Goal: Task Accomplishment & Management: Manage account settings

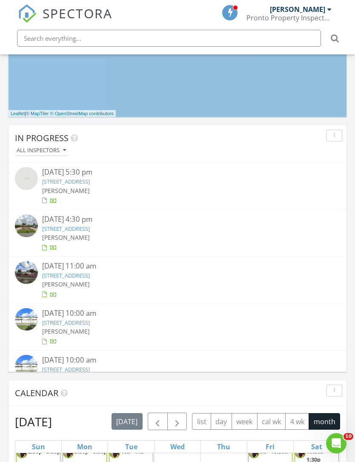
click at [68, 231] on link "3120 SW 102nd Pl, Miami, FL 33165" at bounding box center [66, 229] width 48 height 8
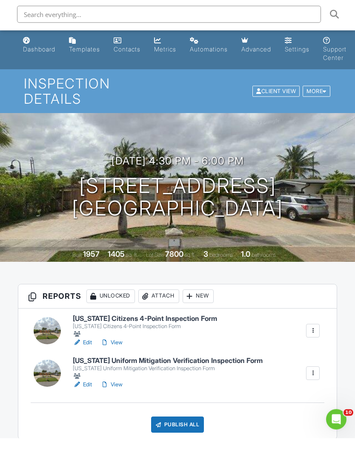
scroll to position [26, 0]
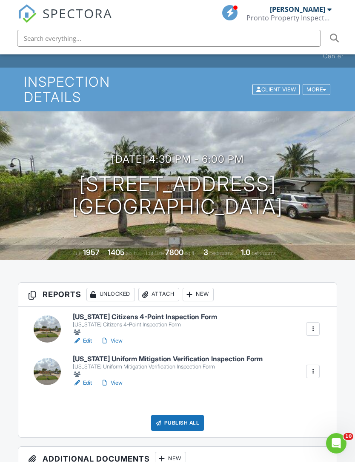
click at [333, 15] on link "Jean Espejo Pronto Property Inspectors" at bounding box center [289, 13] width 87 height 27
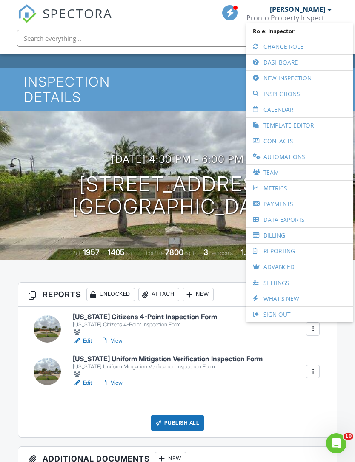
click at [298, 59] on link "Dashboard" at bounding box center [299, 62] width 98 height 15
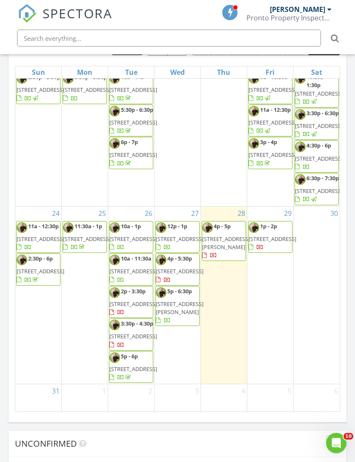
scroll to position [923, 0]
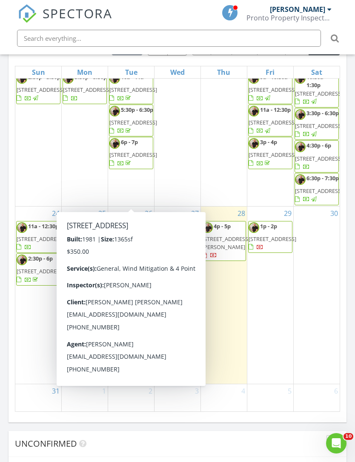
click at [137, 235] on span "7111 SW 111 pl , Miami 33173" at bounding box center [133, 239] width 48 height 8
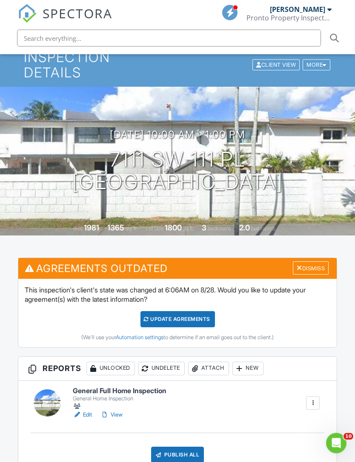
scroll to position [52, 0]
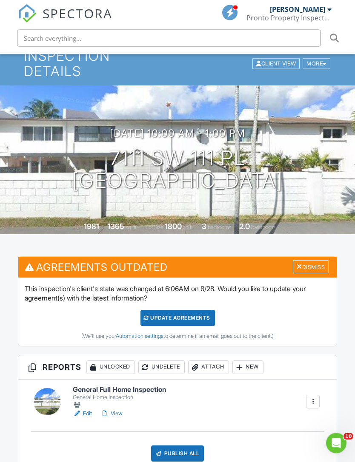
click at [310, 261] on div "Dismiss" at bounding box center [311, 267] width 36 height 13
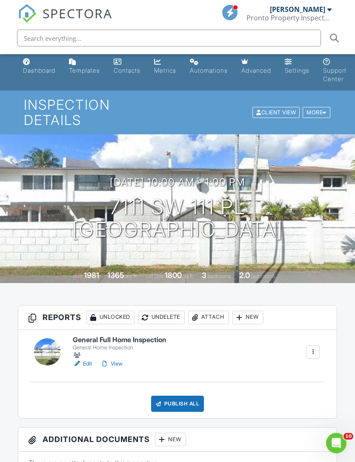
scroll to position [0, 0]
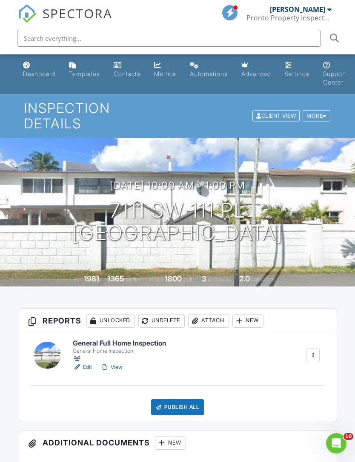
click at [211, 314] on div "Attach" at bounding box center [208, 321] width 41 height 14
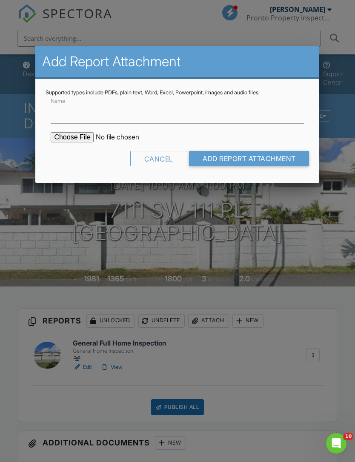
click at [73, 134] on input "file" at bounding box center [123, 137] width 145 height 10
click at [71, 141] on input "file" at bounding box center [123, 137] width 145 height 10
type input "C:\fakepath\7111 Permit History .pdf"
click at [258, 157] on input "Add Report Attachment" at bounding box center [249, 158] width 120 height 15
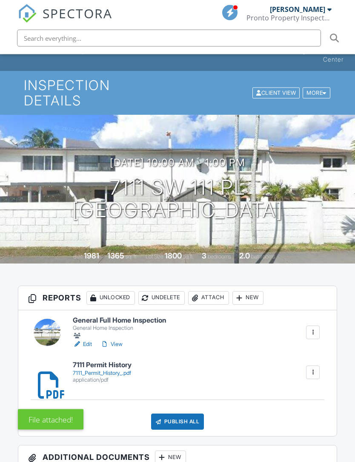
scroll to position [23, 0]
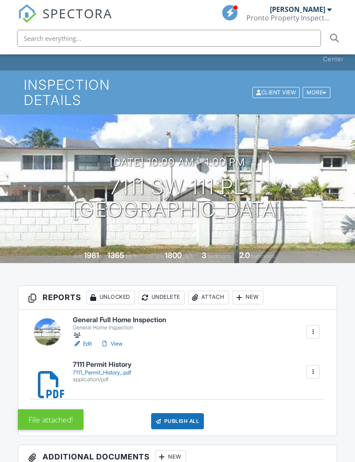
click at [111, 370] on div "7111_Permit_History_.pdf" at bounding box center [102, 373] width 59 height 7
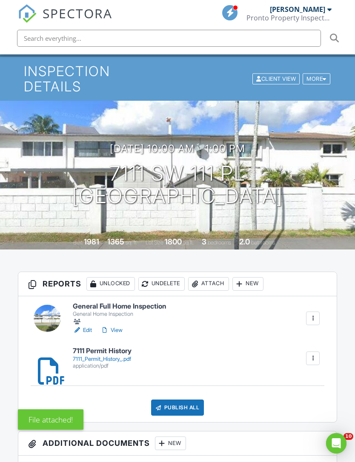
scroll to position [0, 0]
click at [319, 352] on div at bounding box center [313, 359] width 14 height 14
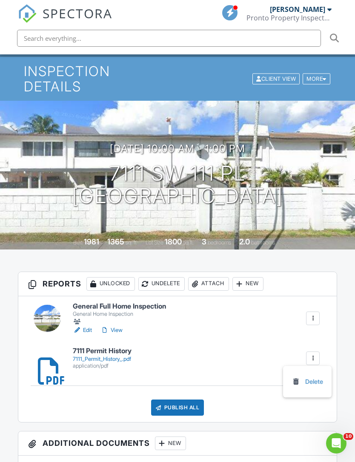
click at [313, 377] on link "Delete" at bounding box center [306, 381] width 31 height 9
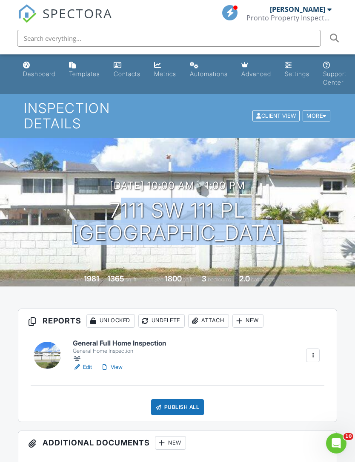
click at [210, 314] on div "Attach" at bounding box center [208, 321] width 41 height 14
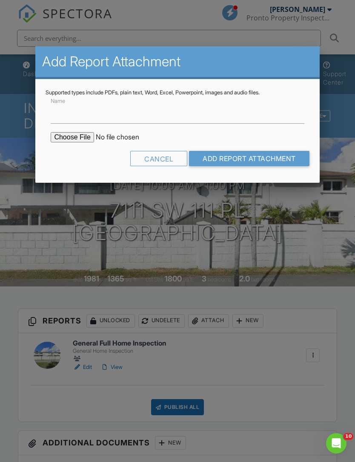
click at [66, 138] on input "file" at bounding box center [123, 137] width 145 height 10
type input "C:\fakepath\7111 Permit History .pdf"
click at [256, 157] on input "Add Report Attachment" at bounding box center [249, 158] width 120 height 15
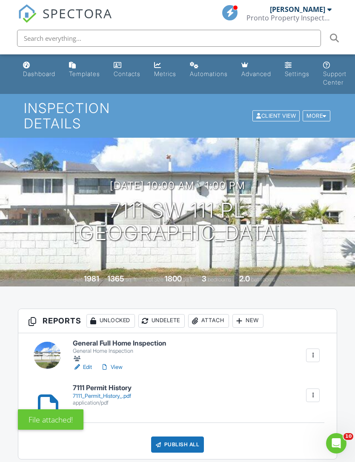
click at [115, 393] on div "7111_Permit_History_.pdf" at bounding box center [102, 396] width 59 height 7
click at [317, 389] on div at bounding box center [313, 396] width 14 height 14
click at [319, 414] on link "Delete" at bounding box center [306, 418] width 31 height 9
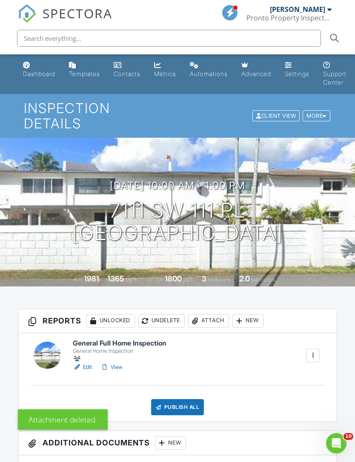
click at [213, 314] on div "Attach" at bounding box center [208, 321] width 41 height 14
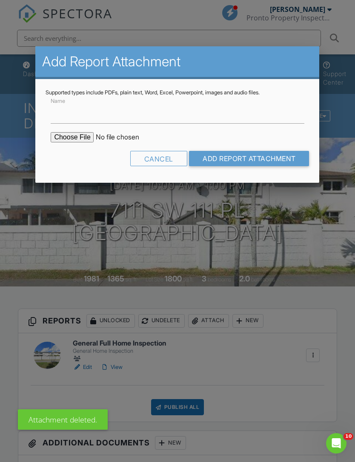
click at [71, 140] on input "file" at bounding box center [123, 137] width 145 height 10
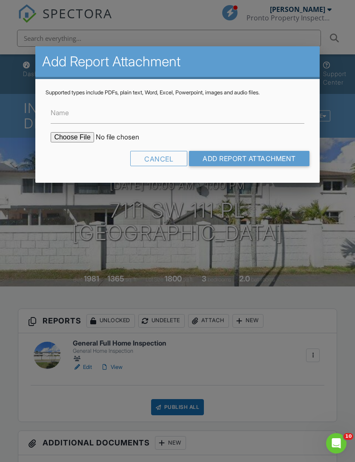
click at [70, 138] on input "file" at bounding box center [123, 137] width 145 height 10
type input "C:\fakepath\7111 SW 111 PL Permit History .pdf"
click at [265, 164] on input "Add Report Attachment" at bounding box center [249, 158] width 120 height 15
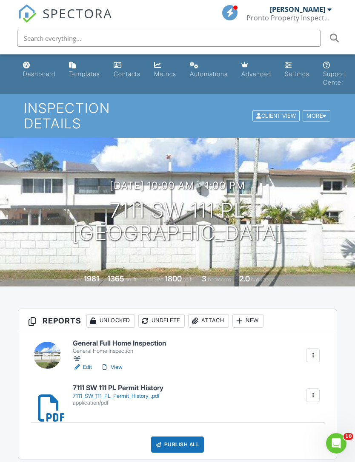
click at [217, 314] on div "Attach" at bounding box center [208, 321] width 41 height 14
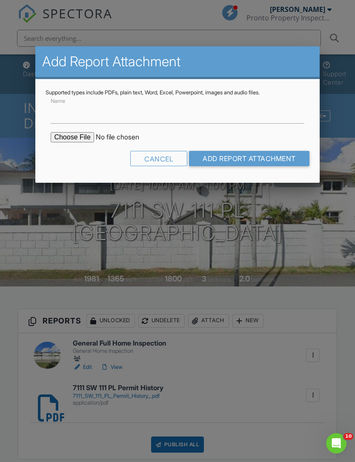
click at [74, 134] on input "file" at bounding box center [123, 137] width 145 height 10
click at [344, 282] on div at bounding box center [177, 246] width 355 height 578
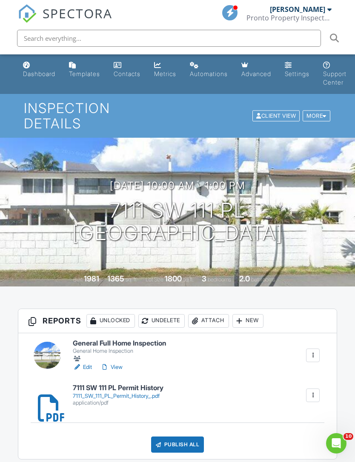
click at [213, 314] on div "Attach" at bounding box center [208, 321] width 41 height 14
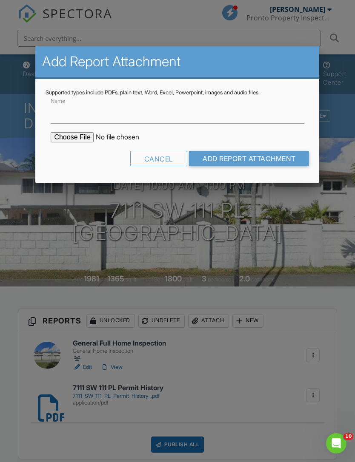
click at [72, 139] on input "file" at bounding box center [123, 137] width 145 height 10
type input "C:\fakepath\7111 Permit _.pdf"
click at [275, 159] on input "Add Report Attachment" at bounding box center [249, 158] width 120 height 15
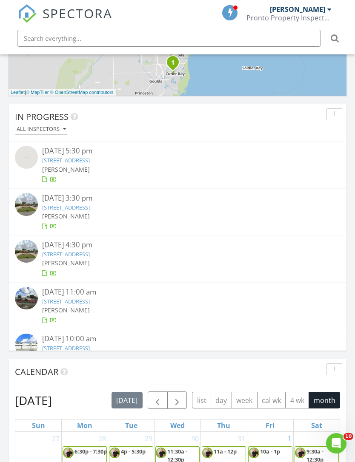
scroll to position [1455, 355]
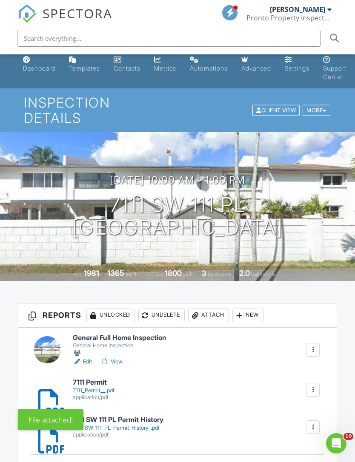
click at [165, 36] on input "text" at bounding box center [169, 38] width 304 height 17
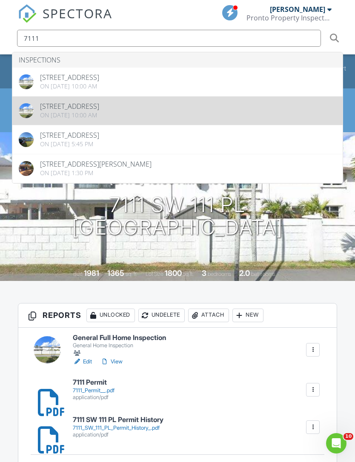
type input "7111"
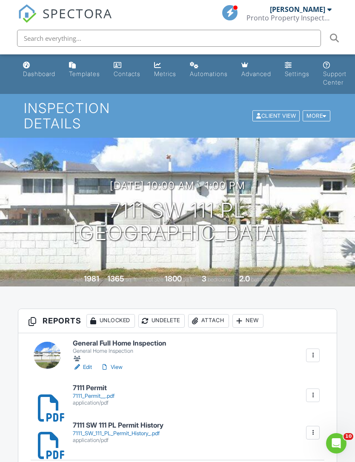
click at [207, 37] on input "text" at bounding box center [169, 38] width 304 height 17
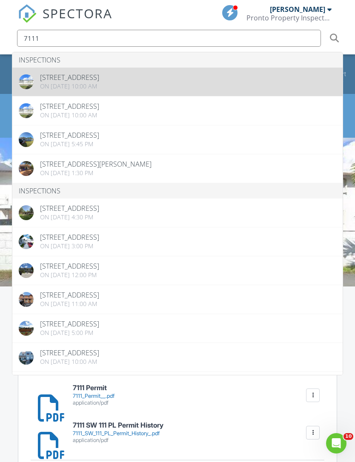
type input "7111"
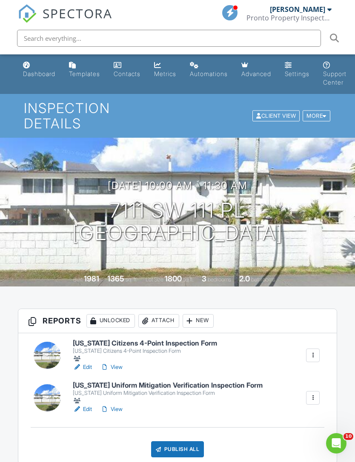
click at [162, 314] on div "Attach" at bounding box center [158, 321] width 41 height 14
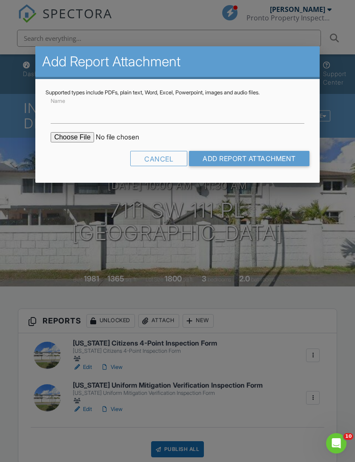
click at [72, 142] on input "file" at bounding box center [123, 137] width 145 height 10
click at [71, 142] on input "file" at bounding box center [123, 137] width 145 height 10
type input "C:\fakepath\7111 Permit _.pdf"
click at [260, 159] on input "Add Report Attachment" at bounding box center [249, 158] width 120 height 15
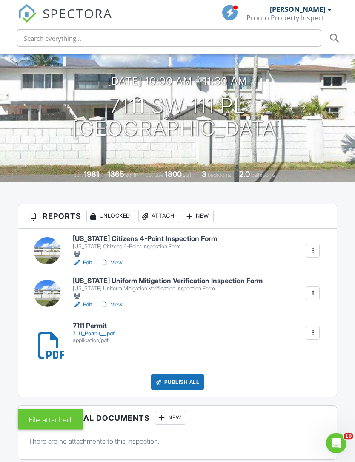
scroll to position [115, 0]
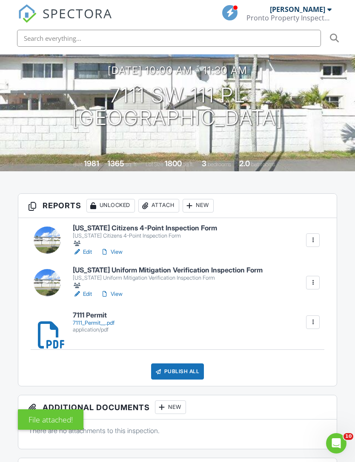
click at [166, 199] on div "Attach" at bounding box center [158, 206] width 41 height 14
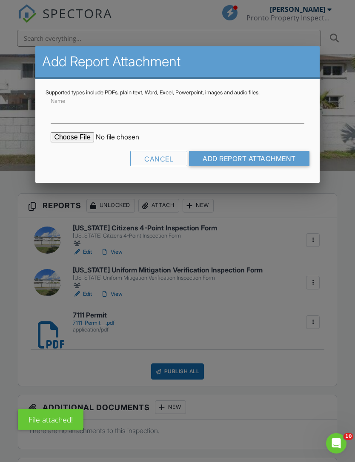
click at [78, 142] on input "file" at bounding box center [123, 137] width 145 height 10
click at [75, 142] on input "file" at bounding box center [123, 137] width 145 height 10
type input "C:\fakepath\7111 SW 111 PL Permit History .pdf"
click at [265, 159] on input "Add Report Attachment" at bounding box center [249, 158] width 120 height 15
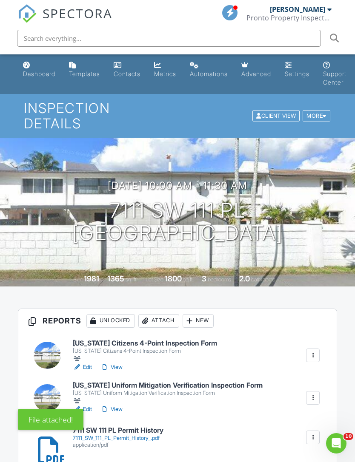
click at [321, 12] on div "[PERSON_NAME]" at bounding box center [297, 9] width 55 height 9
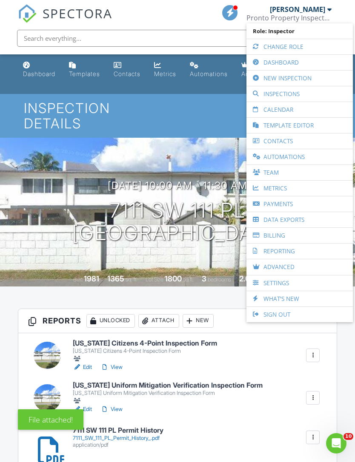
click at [293, 64] on link "Dashboard" at bounding box center [299, 62] width 98 height 15
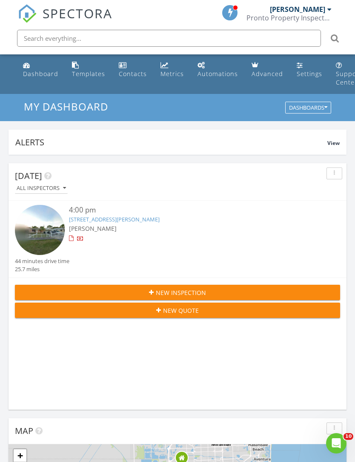
click at [125, 46] on input "text" at bounding box center [169, 38] width 304 height 17
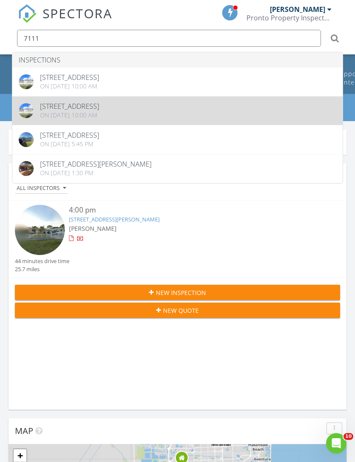
type input "7111"
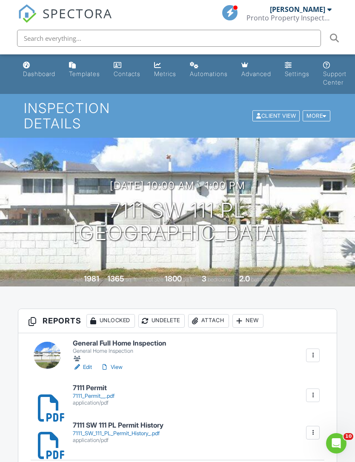
click at [93, 400] on div "application/pdf" at bounding box center [94, 403] width 42 height 7
